Goal: Obtain resource: Obtain resource

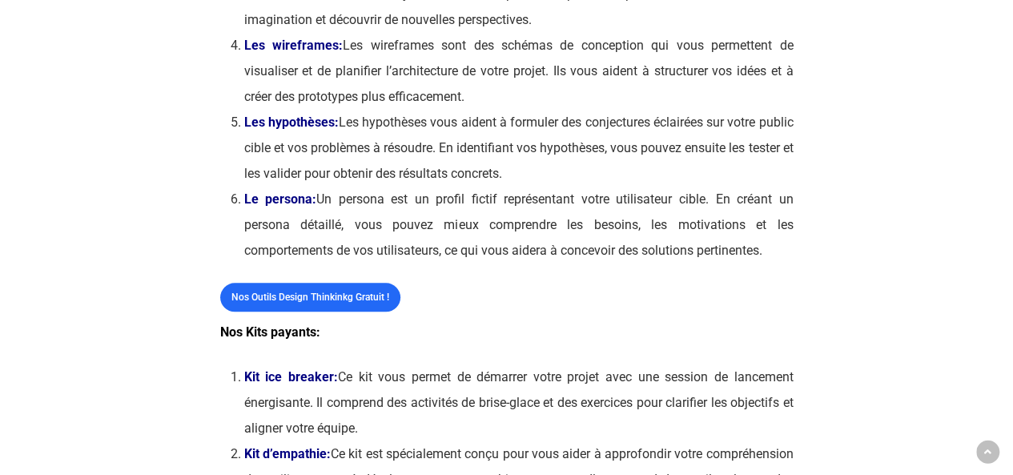
scroll to position [803, 0]
click at [103, 210] on div at bounding box center [136, 225] width 147 height 1670
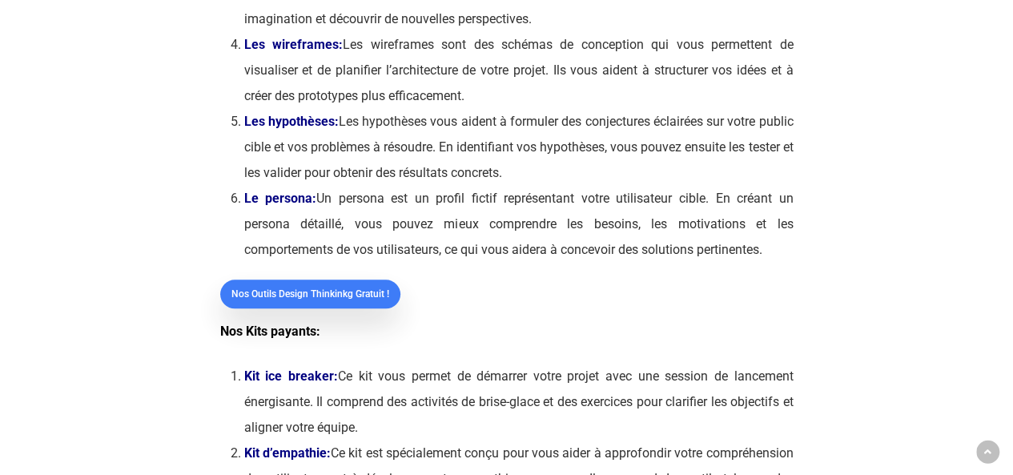
click at [327, 295] on span "Nos outils Design Thinkinkg gratuit !" at bounding box center [310, 294] width 158 height 16
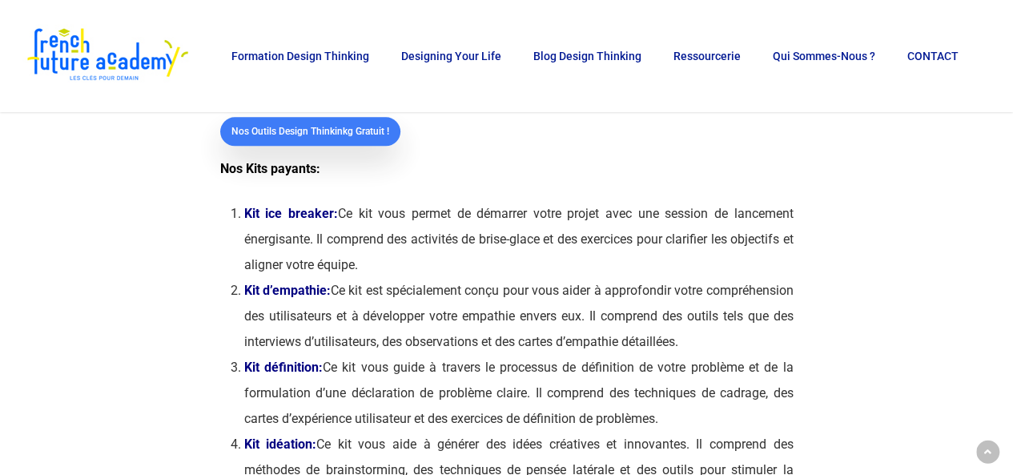
scroll to position [929, 0]
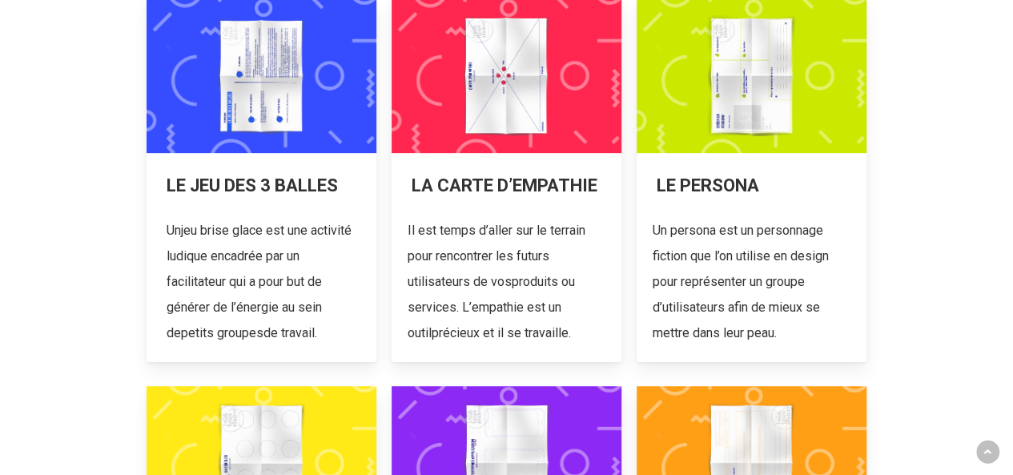
scroll to position [351, 0]
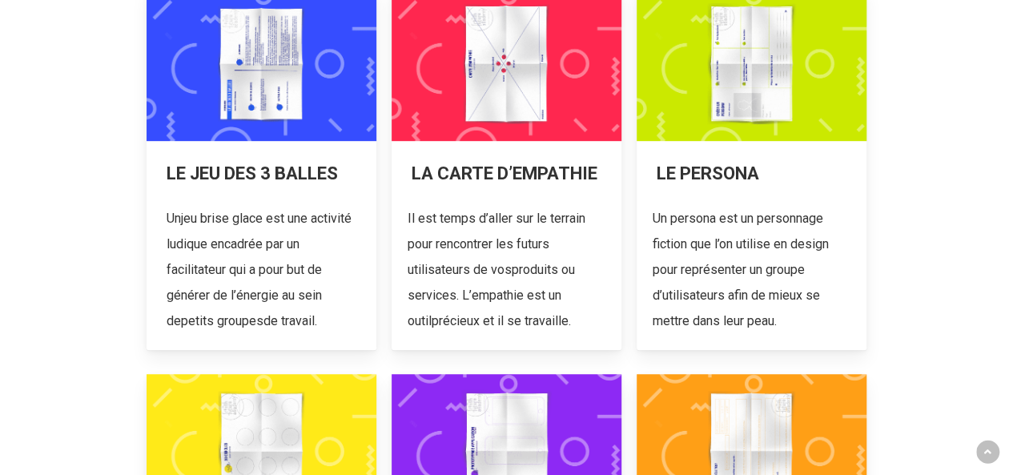
click at [492, 81] on link at bounding box center [507, 167] width 231 height 363
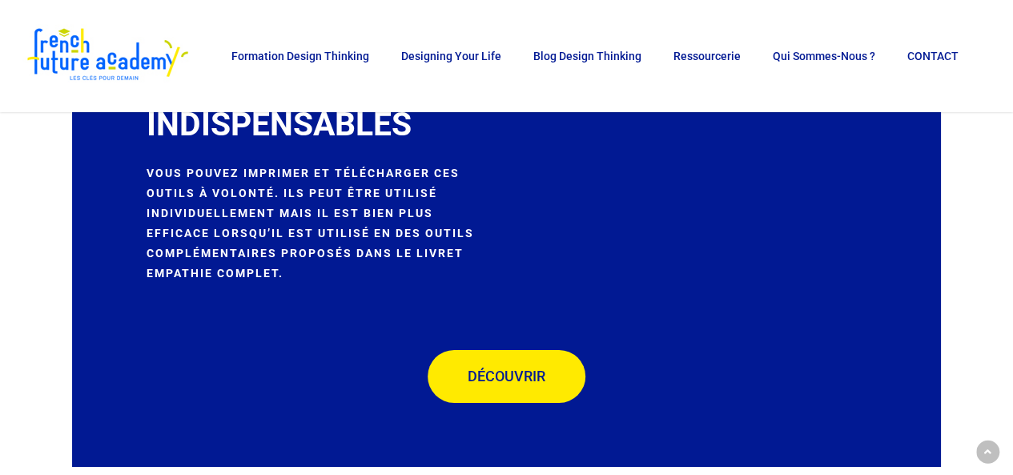
scroll to position [2459, 0]
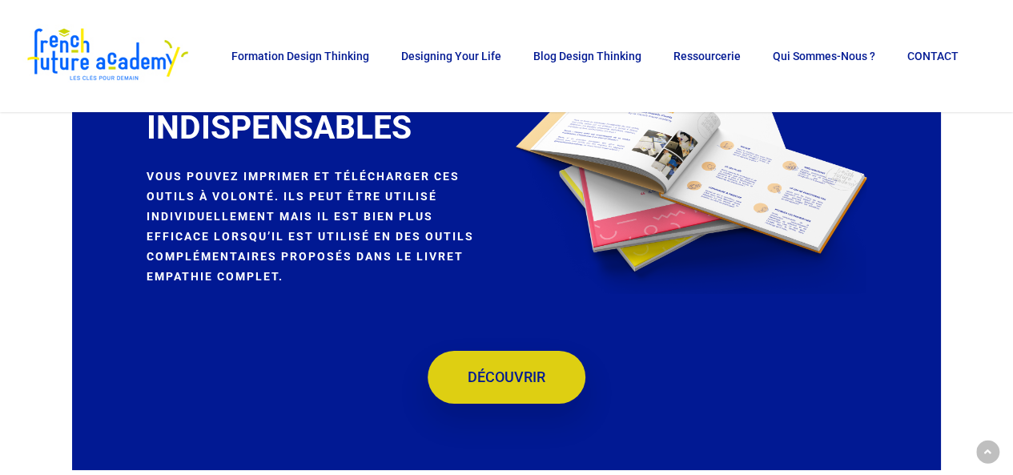
click at [520, 371] on span "DÉCOUVRIR" at bounding box center [507, 377] width 78 height 16
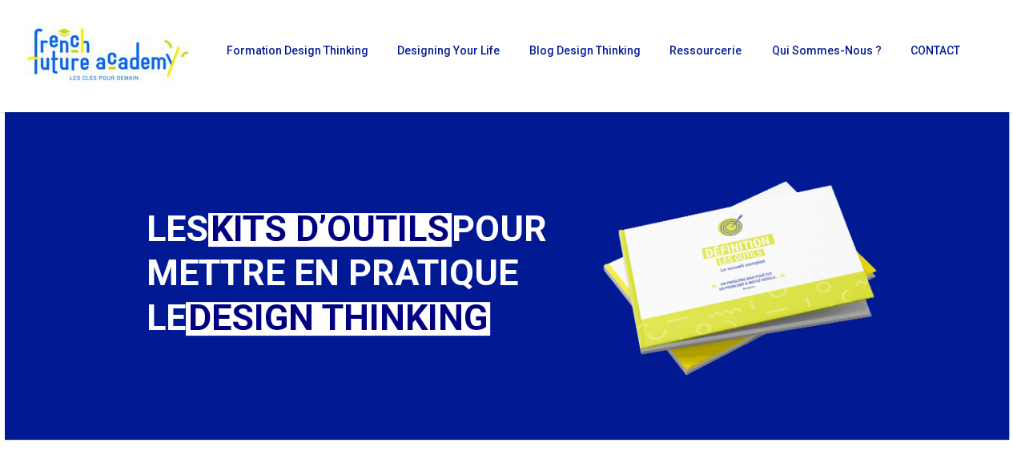
click at [80, 338] on div at bounding box center [100, 275] width 56 height 247
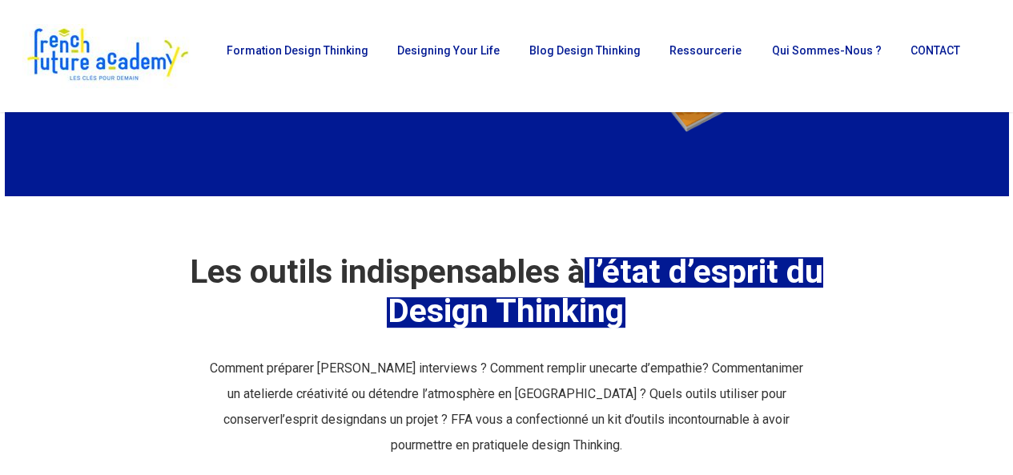
scroll to position [241, 0]
